Goal: Transaction & Acquisition: Purchase product/service

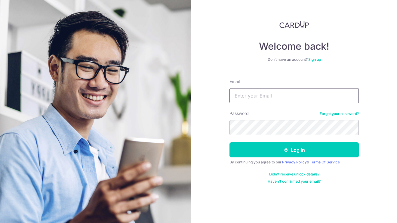
type input "[EMAIL_ADDRESS][DOMAIN_NAME]"
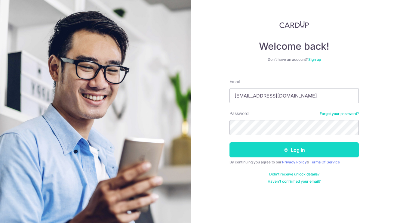
click at [291, 152] on button "Log in" at bounding box center [293, 149] width 129 height 15
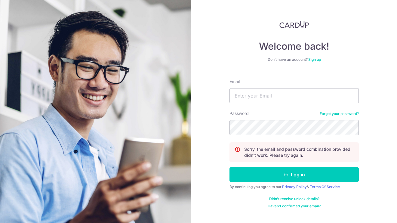
click at [316, 58] on link "Sign up" at bounding box center [314, 59] width 13 height 5
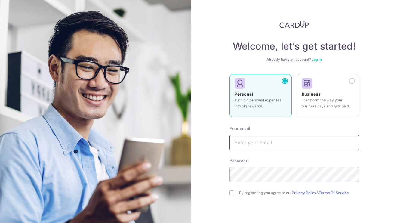
click at [272, 136] on input "text" at bounding box center [293, 142] width 129 height 15
type input "kimberlyangmy@outlook.com"
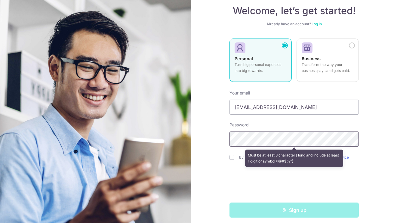
scroll to position [40, 0]
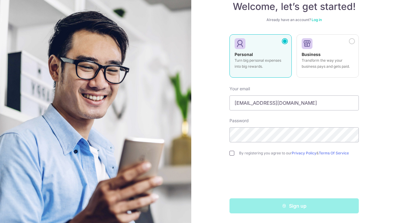
click at [230, 154] on input "checkbox" at bounding box center [231, 153] width 5 height 5
checkbox input "true"
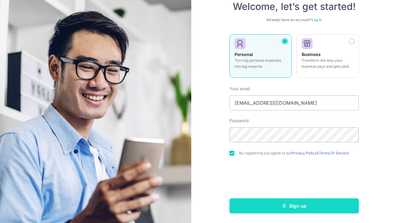
click at [259, 205] on button "Sign up" at bounding box center [293, 205] width 129 height 15
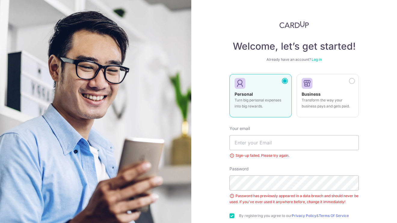
scroll to position [62, 0]
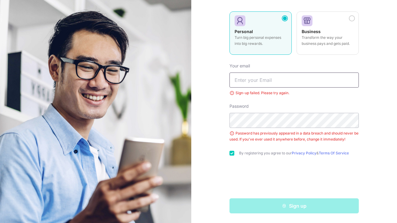
click at [268, 83] on input "text" at bounding box center [293, 79] width 129 height 15
type input "[EMAIL_ADDRESS][DOMAIN_NAME]"
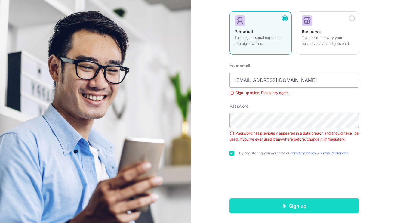
click at [262, 206] on button "Sign up" at bounding box center [293, 205] width 129 height 15
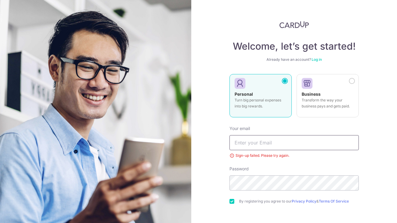
scroll to position [48, 0]
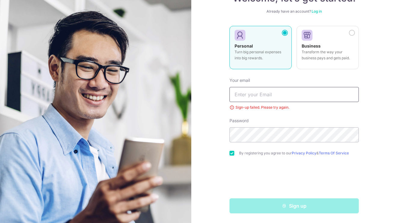
click at [303, 98] on input "text" at bounding box center [293, 94] width 129 height 15
click at [347, 111] on form "Your email Sign-up failed. Please try again. Password By registering you agree …" at bounding box center [293, 143] width 129 height 140
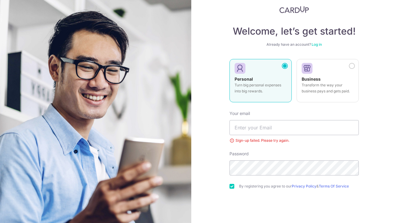
scroll to position [0, 0]
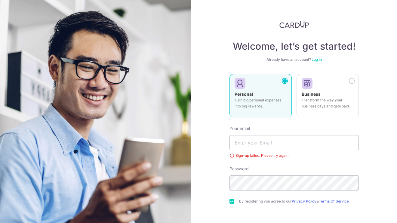
click at [320, 59] on link "Log in" at bounding box center [316, 59] width 10 height 5
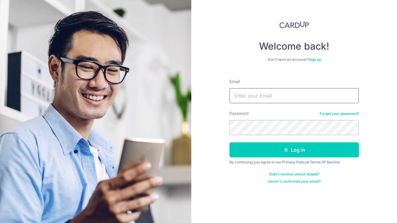
click at [281, 100] on input "Email" at bounding box center [293, 95] width 129 height 15
type input "[EMAIL_ADDRESS][DOMAIN_NAME]"
click at [229, 142] on button "Log in" at bounding box center [293, 149] width 129 height 15
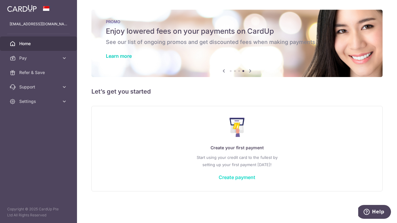
click at [236, 179] on link "Create payment" at bounding box center [236, 177] width 37 height 6
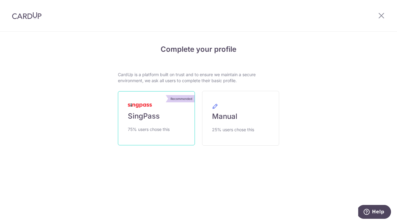
click at [156, 117] on span "SingPass" at bounding box center [144, 116] width 32 height 10
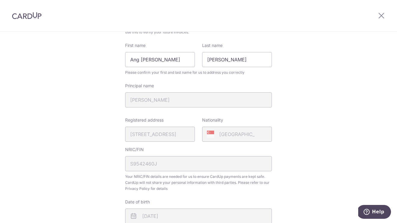
scroll to position [64, 0]
click at [175, 64] on input "Ang Min Yi" at bounding box center [160, 60] width 70 height 15
type input "A"
type input "Kimberly"
drag, startPoint x: 239, startPoint y: 62, endPoint x: 191, endPoint y: 56, distance: 47.5
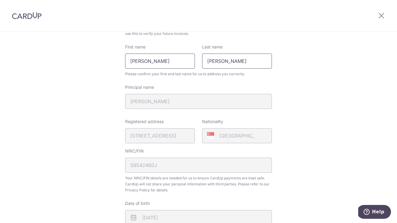
click at [191, 56] on div "First name Kimberly Last name Kimberly" at bounding box center [198, 56] width 154 height 25
type input "Ang"
click at [248, 39] on fieldset "Your Details Please provide your full name as per your NRIC/ FIN for verificati…" at bounding box center [198, 146] width 147 height 263
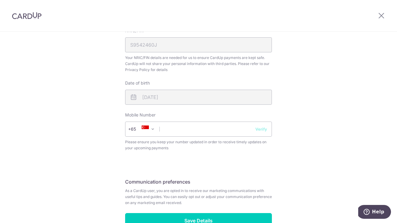
scroll to position [192, 0]
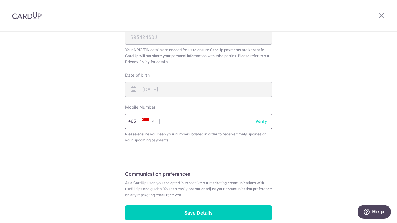
click at [216, 122] on input "text" at bounding box center [198, 121] width 147 height 15
type input "96280547"
click at [340, 135] on div "Review your details Your Details Please provide your full name as per your NRIC…" at bounding box center [198, 46] width 397 height 413
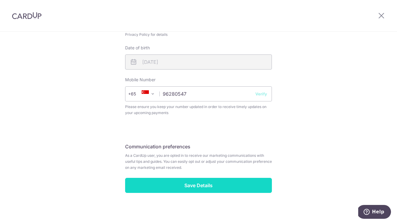
click at [255, 189] on input "Save Details" at bounding box center [198, 185] width 147 height 15
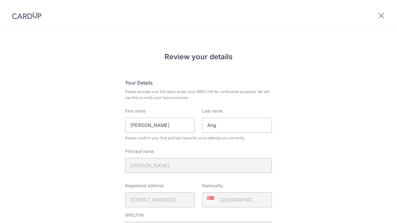
scroll to position [231, 0]
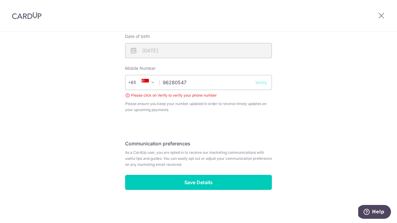
click at [264, 83] on button "Verify" at bounding box center [261, 82] width 12 height 6
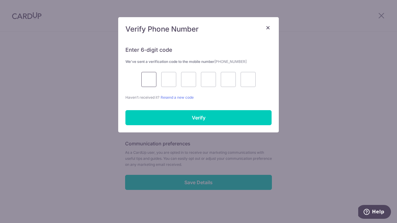
click at [153, 78] on input "text" at bounding box center [148, 79] width 15 height 15
type input "4"
type input "8"
type input "4"
type input "8"
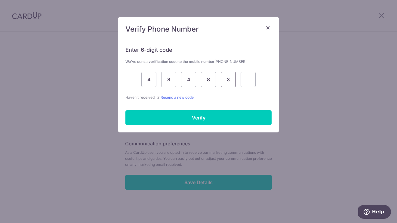
type input "3"
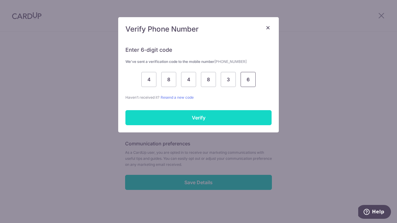
type input "6"
click at [151, 123] on input "Verify" at bounding box center [198, 117] width 146 height 15
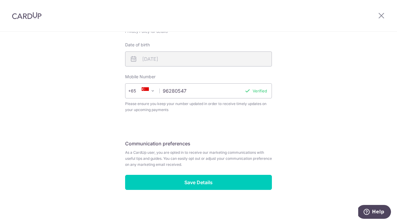
scroll to position [222, 0]
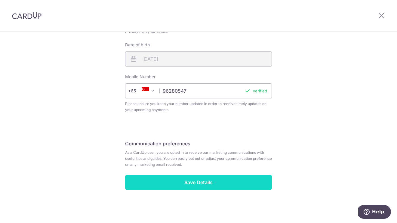
click at [235, 177] on input "Save Details" at bounding box center [198, 182] width 147 height 15
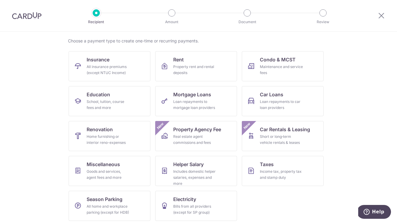
scroll to position [46, 0]
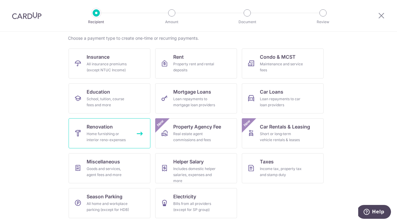
click at [114, 130] on link "Renovation Home furnishing or interior reno-expenses" at bounding box center [109, 133] width 82 height 30
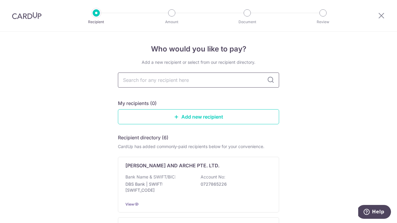
click at [242, 79] on input "text" at bounding box center [198, 79] width 161 height 15
type input "[PERSON_NAME]"
type input "chengyi"
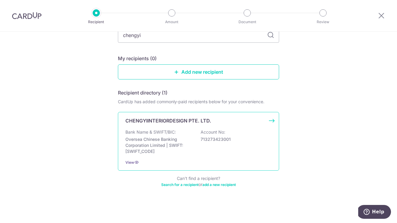
click at [128, 144] on p "Oversea Chinese Banking Corporation Limited | SWIFT: [SWIFT_CODE]" at bounding box center [158, 145] width 67 height 18
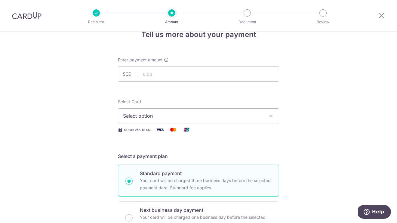
scroll to position [10, 0]
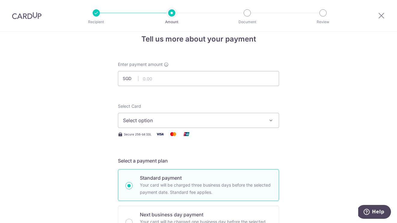
click at [239, 123] on span "Select option" at bounding box center [193, 120] width 140 height 7
click at [248, 77] on input "text" at bounding box center [198, 78] width 161 height 15
paste input "39,875"
type input "39,875.00"
click at [237, 106] on div "Select Card Select option Add credit card" at bounding box center [198, 115] width 161 height 25
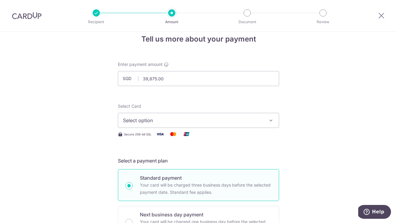
click at [211, 120] on span "Select option" at bounding box center [193, 120] width 140 height 7
click at [206, 135] on span "Add credit card" at bounding box center [204, 137] width 140 height 6
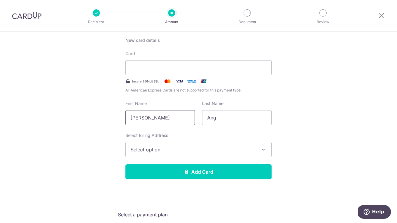
scroll to position [116, 0]
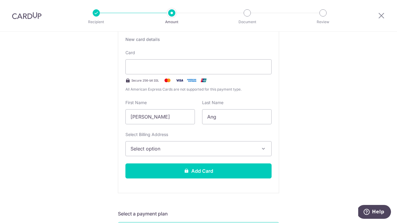
click at [183, 156] on div "New card details Card Secure 256-bit SSL All American Express Cards are not sup…" at bounding box center [198, 109] width 161 height 166
click at [184, 150] on span "Select option" at bounding box center [192, 148] width 125 height 7
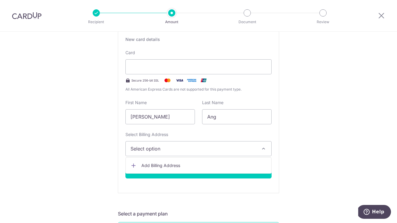
click at [183, 164] on span "Add Billing Address" at bounding box center [203, 165] width 125 height 6
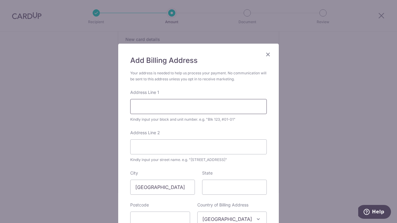
click at [183, 105] on input "Address Line 1" at bounding box center [198, 106] width 136 height 15
type input "5 jalan hajijah"
click at [213, 87] on form "Your address is needed to help us process your payment. No communication will b…" at bounding box center [198, 159] width 136 height 178
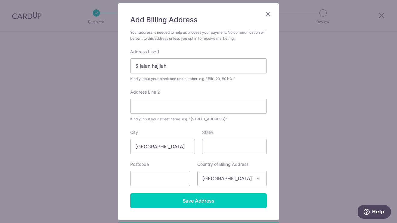
scroll to position [46, 0]
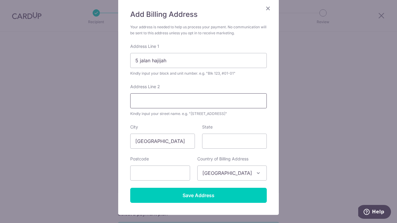
click at [204, 102] on input "Address Line 2" at bounding box center [198, 100] width 136 height 15
type input "landbay condominium"
click at [239, 143] on input "State" at bounding box center [234, 140] width 65 height 15
click at [176, 170] on input "text" at bounding box center [160, 172] width 60 height 15
type input "468700"
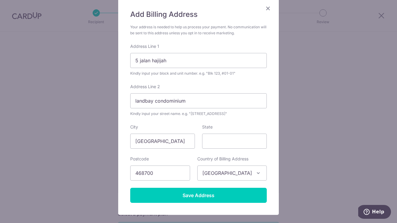
click at [185, 156] on div "Postcode 468700" at bounding box center [160, 168] width 60 height 25
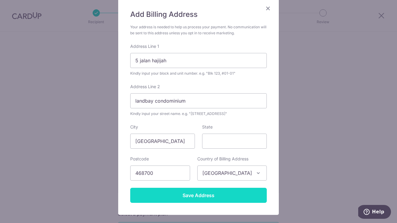
click at [182, 194] on input "Save Address" at bounding box center [198, 194] width 136 height 15
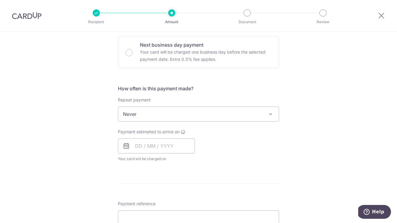
scroll to position [388, 0]
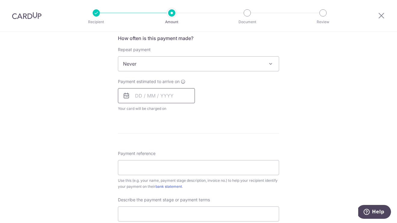
click at [178, 95] on input "text" at bounding box center [156, 95] width 77 height 15
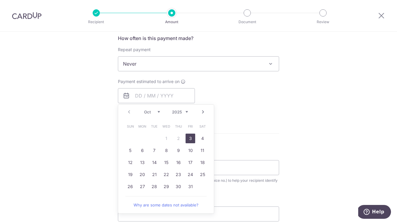
click at [227, 86] on div "Payment estimated to arrive on Prev Next Oct Nov Dec 2025 2026 2027 2028 2029 2…" at bounding box center [198, 94] width 168 height 33
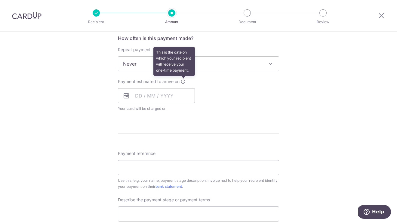
click at [184, 82] on icon at bounding box center [183, 81] width 5 height 5
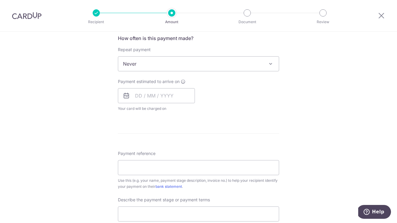
click at [214, 84] on div "Payment estimated to arrive on Prev Next Oct Nov Dec 2025 2026 2027 2028 2029 2…" at bounding box center [198, 94] width 168 height 33
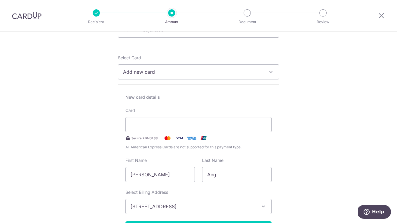
scroll to position [78, 0]
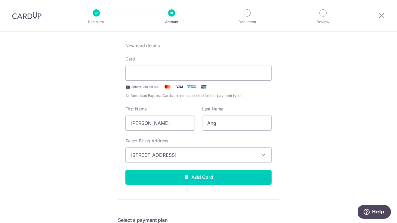
scroll to position [99, 0]
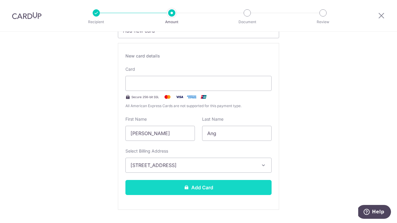
click at [237, 187] on button "Add Card" at bounding box center [198, 187] width 146 height 15
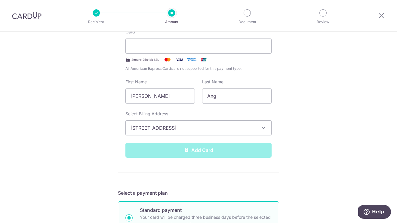
scroll to position [148, 0]
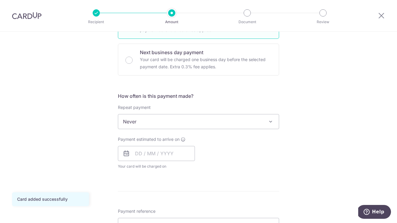
scroll to position [165, 0]
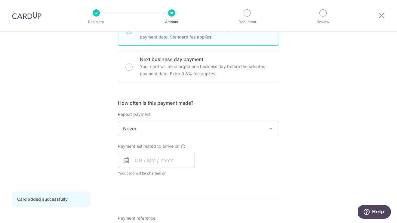
click at [266, 125] on span "Never" at bounding box center [198, 128] width 160 height 14
click at [308, 119] on div "Tell us more about your payment Enter payment amount SGD 39,875.00 39875.00 Car…" at bounding box center [198, 159] width 397 height 584
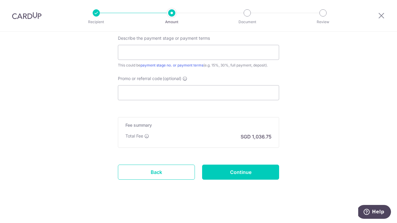
scroll to position [390, 0]
click at [250, 96] on input "Promo or referral code (optional)" at bounding box center [198, 93] width 161 height 15
paste input "CYID175"
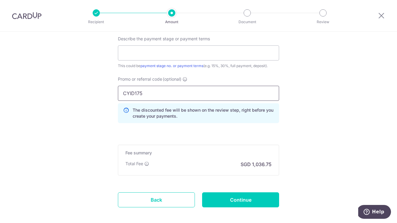
type input "CYID175"
drag, startPoint x: 165, startPoint y: 96, endPoint x: 72, endPoint y: 96, distance: 92.2
drag, startPoint x: 147, startPoint y: 91, endPoint x: 96, endPoint y: 80, distance: 51.9
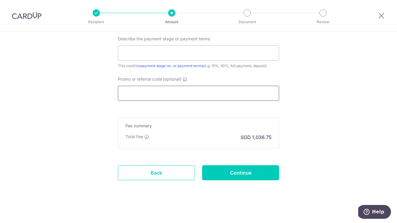
paste input "NGEESIONGL867"
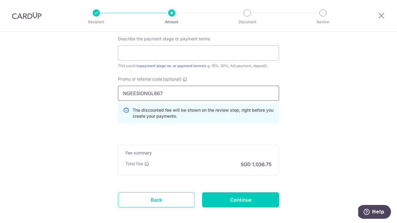
type input "NGEESIONGL867"
click at [161, 86] on input "NGEESIONGL867" at bounding box center [198, 93] width 161 height 15
drag, startPoint x: 166, startPoint y: 93, endPoint x: 102, endPoint y: 86, distance: 64.7
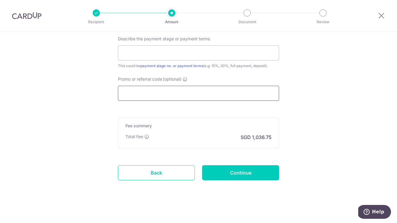
click at [196, 91] on input "Promo or referral code (optional)" at bounding box center [198, 93] width 161 height 15
paste input "CYID175"
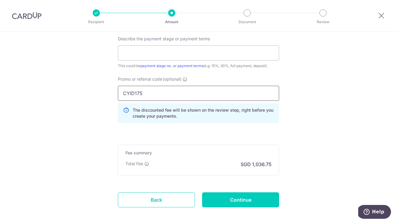
type input "CYID175"
click button "Add Card" at bounding box center [0, 0] width 0 height 0
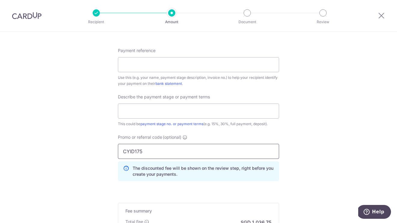
scroll to position [336, 0]
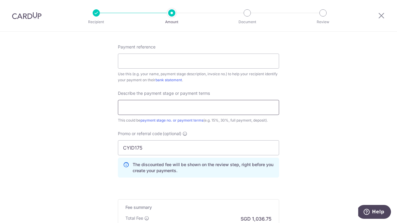
click at [194, 111] on input "text" at bounding box center [198, 107] width 161 height 15
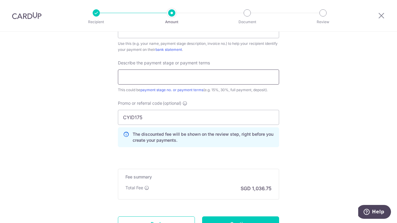
scroll to position [420, 0]
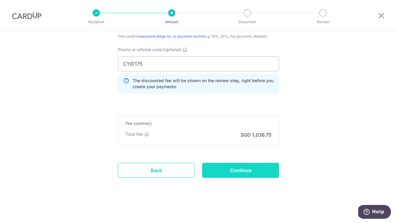
click at [223, 169] on input "Continue" at bounding box center [240, 170] width 77 height 15
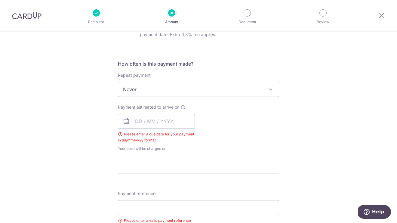
scroll to position [196, 0]
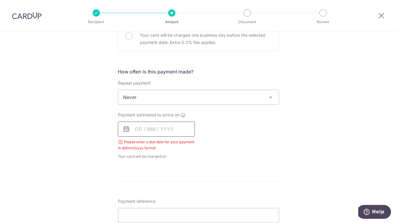
click at [139, 129] on input "text" at bounding box center [156, 128] width 77 height 15
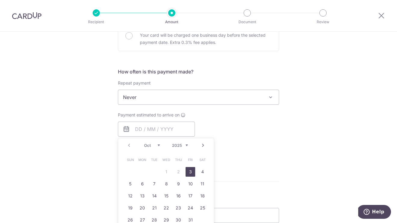
click at [96, 137] on div "Tell us more about your payment Enter payment amount SGD 39,875.00 39875.00 Sel…" at bounding box center [198, 156] width 397 height 642
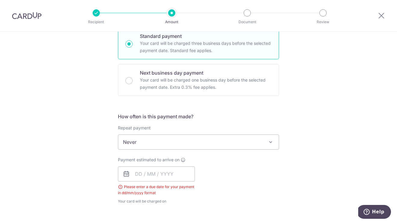
scroll to position [147, 0]
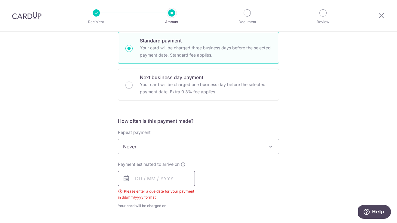
click at [139, 177] on input "text" at bounding box center [156, 178] width 77 height 15
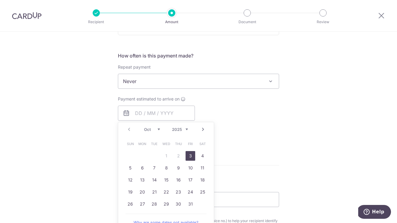
click at [189, 158] on link "3" at bounding box center [190, 156] width 10 height 10
type input "[DATE]"
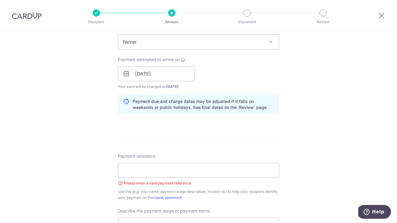
scroll to position [252, 0]
click at [181, 75] on input "[DATE]" at bounding box center [156, 73] width 77 height 15
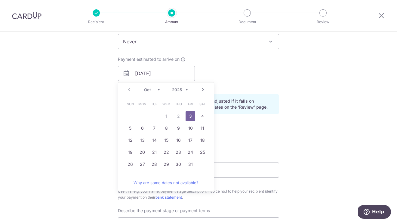
click at [83, 134] on div "Tell us more about your payment Enter payment amount SGD 39,875.00 39875.00 Sel…" at bounding box center [198, 106] width 397 height 652
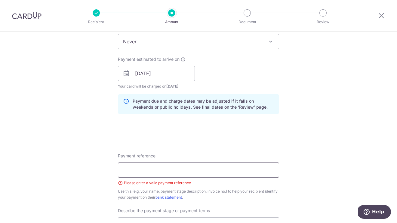
click at [230, 171] on input "Payment reference" at bounding box center [198, 169] width 161 height 15
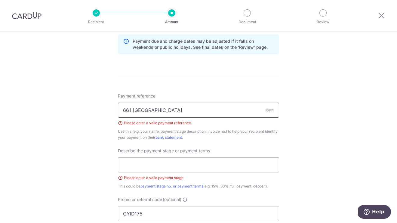
scroll to position [328, 0]
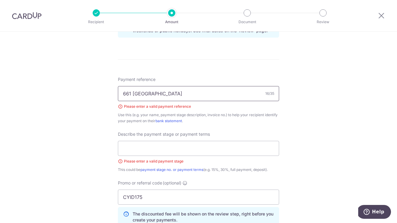
type input "661 [GEOGRAPHIC_DATA]"
click at [95, 157] on div "Tell us more about your payment Enter payment amount SGD 39,875.00 39875.00 Sel…" at bounding box center [198, 29] width 397 height 652
click at [146, 102] on div "Payment reference [STREET_ADDRESS] Please enter a valid payment reference Use t…" at bounding box center [198, 99] width 161 height 47
click at [147, 110] on div "Payment reference [STREET_ADDRESS] Please enter a valid payment reference Use t…" at bounding box center [198, 99] width 161 height 47
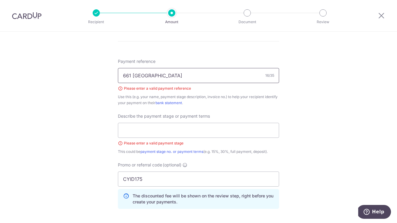
scroll to position [352, 0]
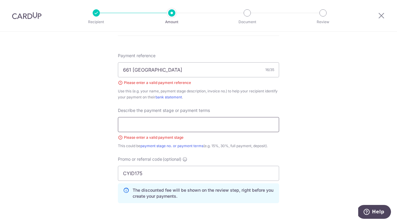
click at [161, 123] on input "text" at bounding box center [198, 124] width 161 height 15
type input "reno payment"
click at [267, 139] on div "Please enter a valid payment stage" at bounding box center [198, 137] width 161 height 6
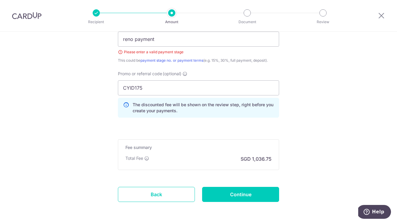
scroll to position [442, 0]
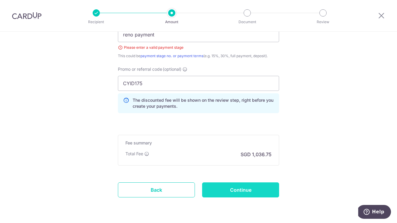
click at [252, 190] on input "Continue" at bounding box center [240, 189] width 77 height 15
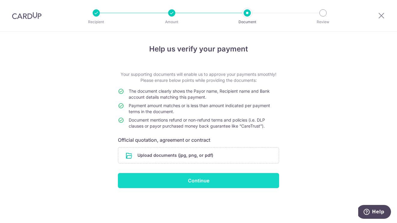
click at [236, 179] on input "Continue" at bounding box center [198, 180] width 161 height 15
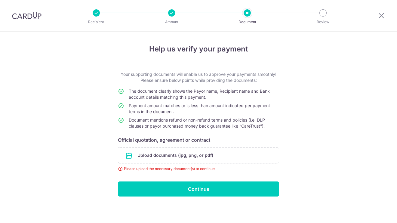
scroll to position [2, 0]
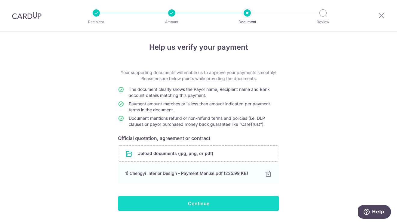
click at [178, 199] on input "Continue" at bounding box center [198, 203] width 161 height 15
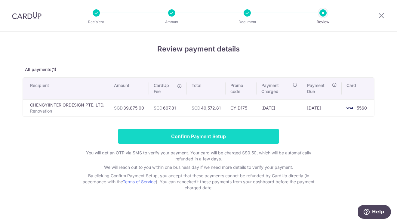
click at [254, 137] on input "Confirm Payment Setup" at bounding box center [198, 136] width 161 height 15
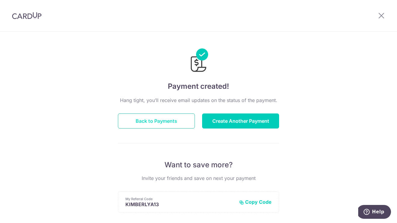
click at [171, 117] on button "Back to Payments" at bounding box center [156, 120] width 77 height 15
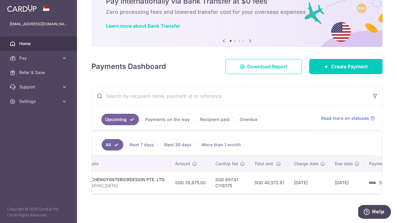
scroll to position [0, 148]
